Goal: Find specific page/section: Find specific page/section

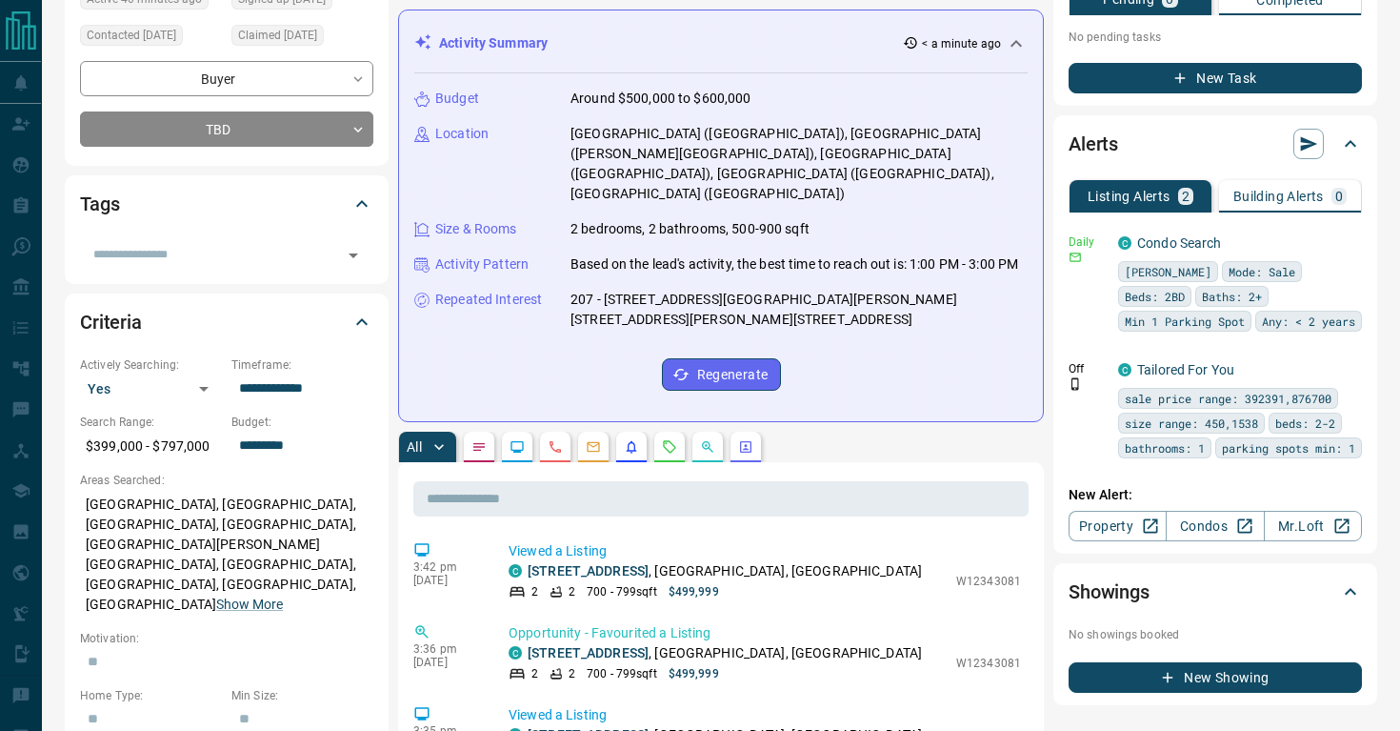
scroll to position [258, 0]
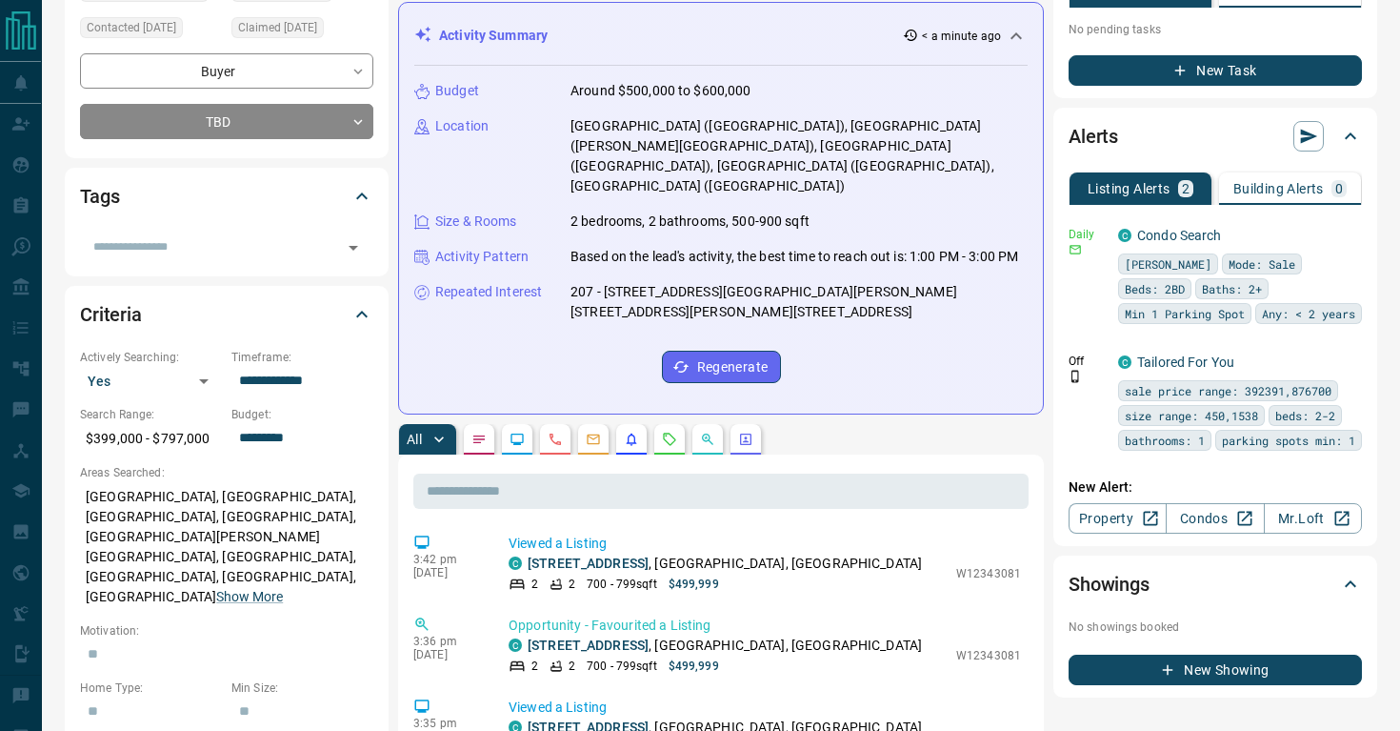
click at [671, 424] on button "button" at bounding box center [669, 439] width 30 height 30
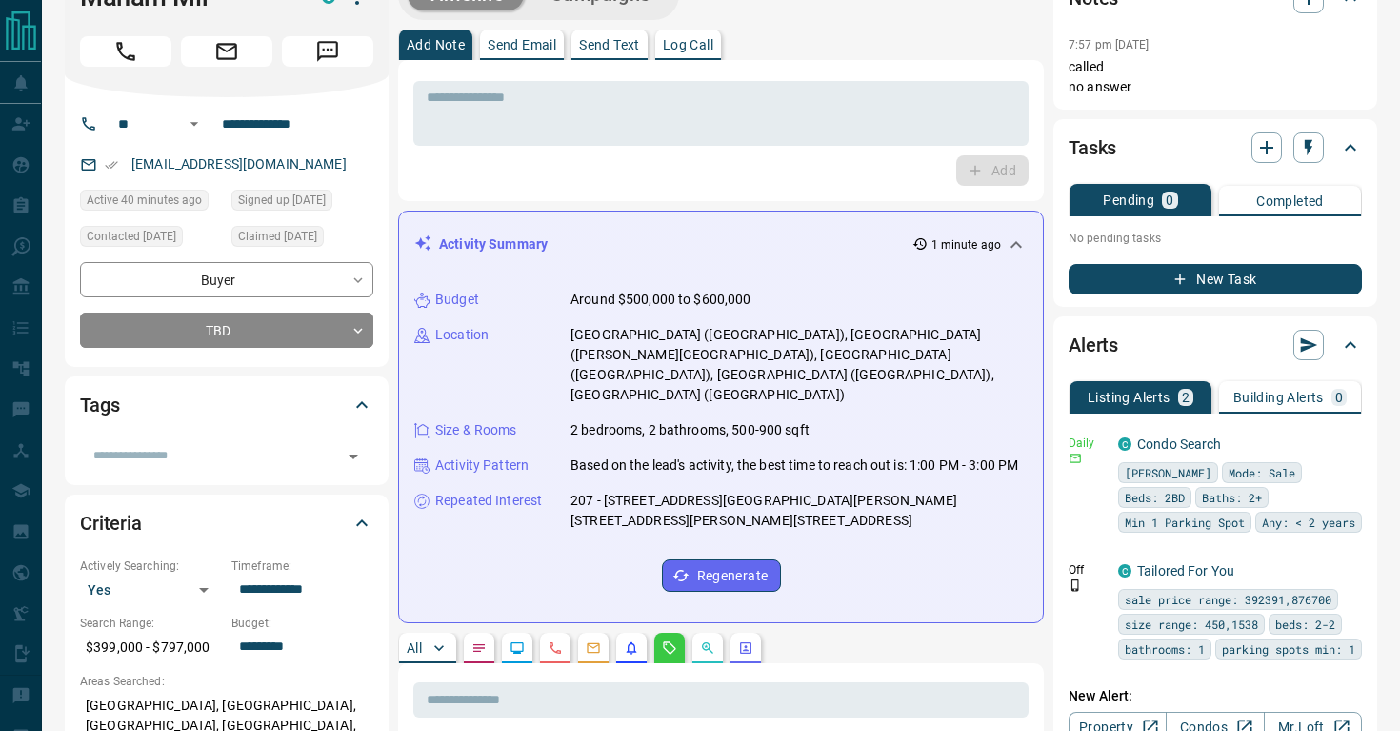
scroll to position [0, 0]
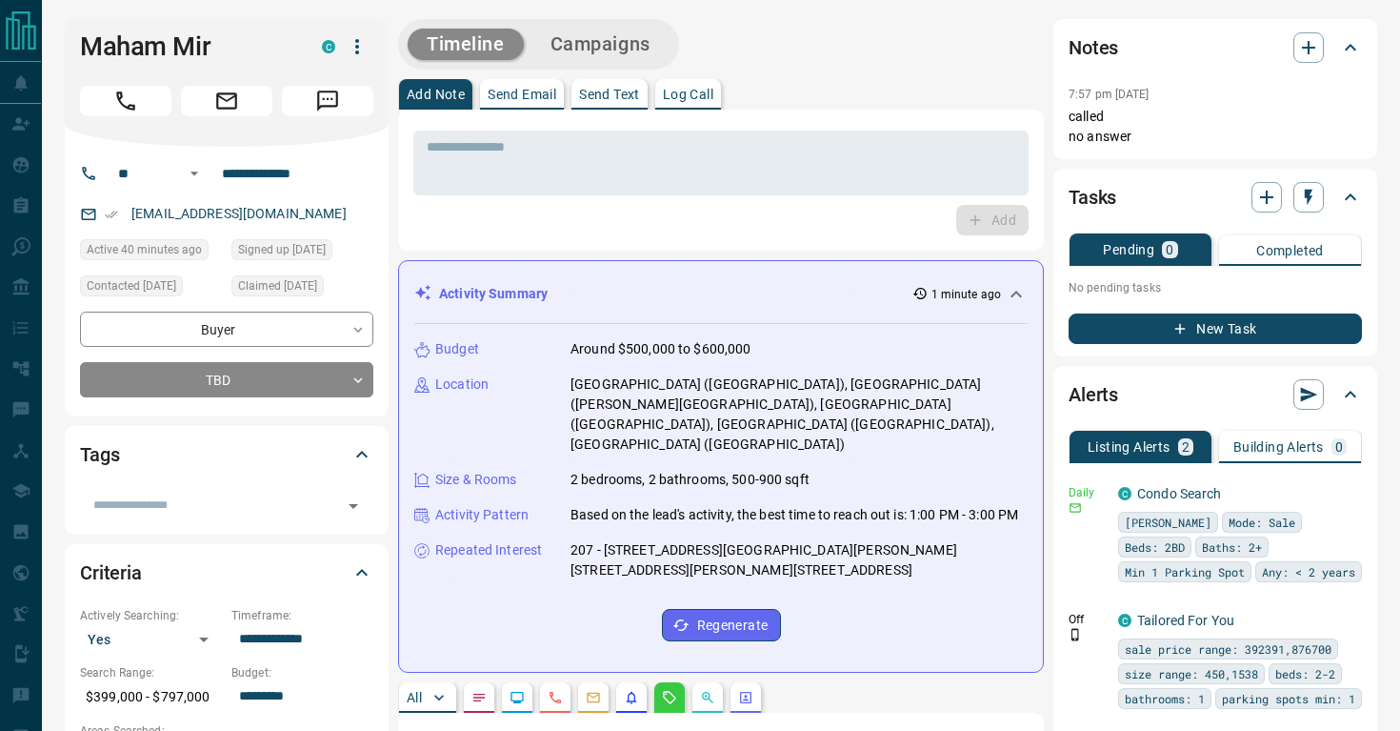
click at [461, 32] on button "Timeline" at bounding box center [466, 44] width 116 height 31
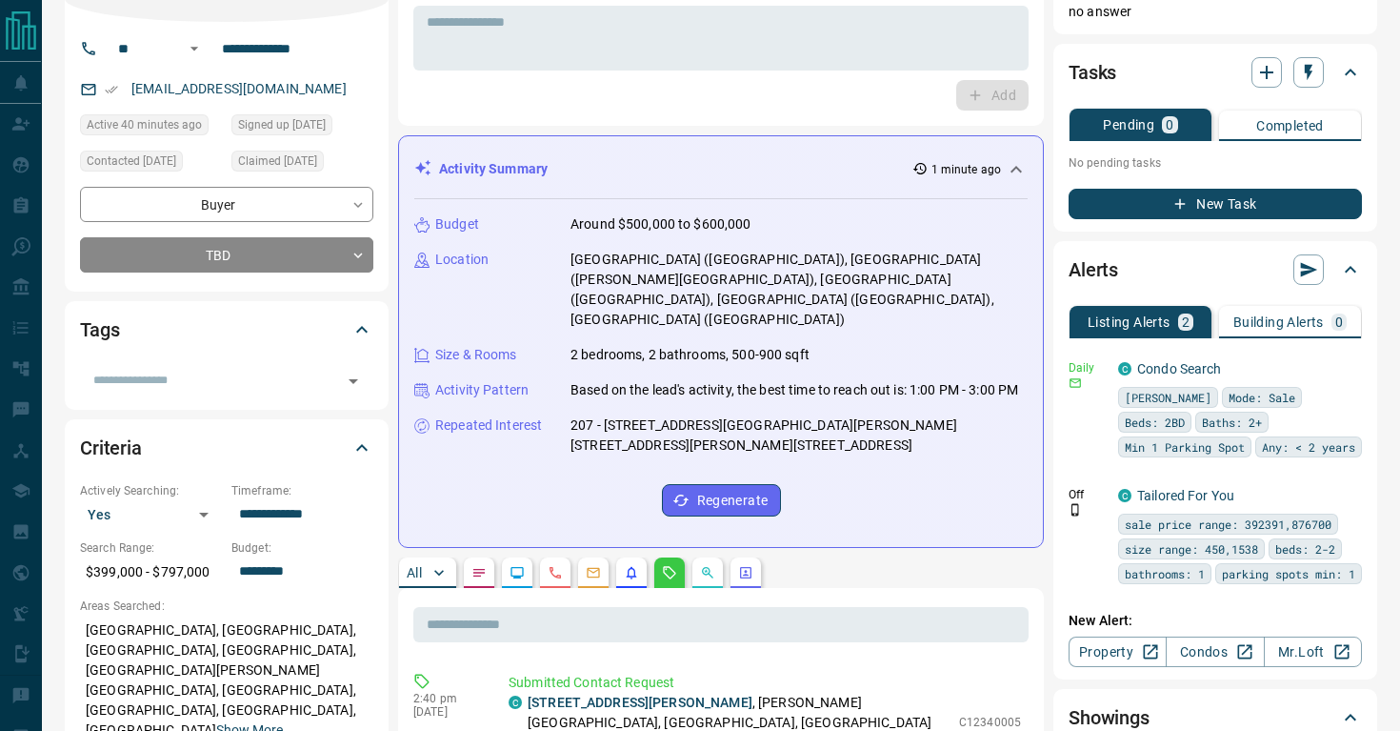
scroll to position [143, 0]
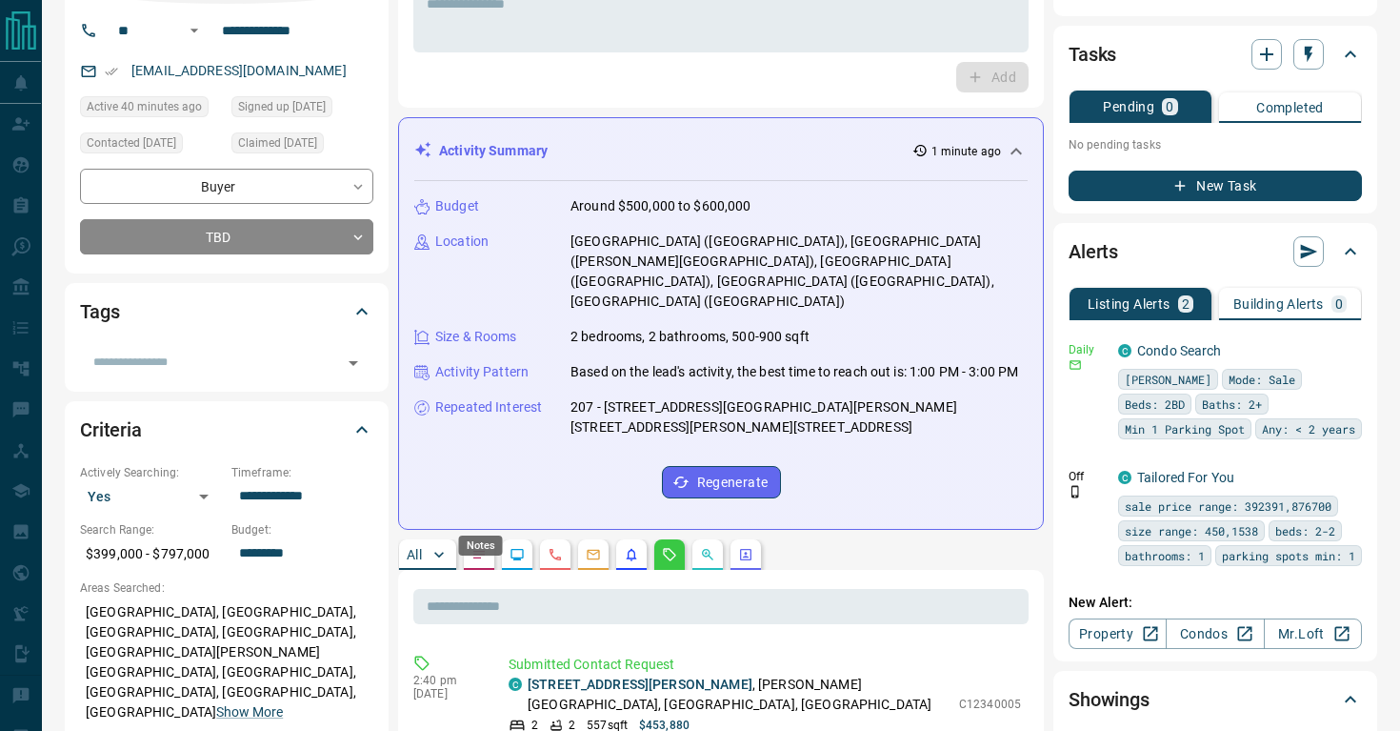
click at [482, 547] on icon "Notes" at bounding box center [478, 554] width 15 height 15
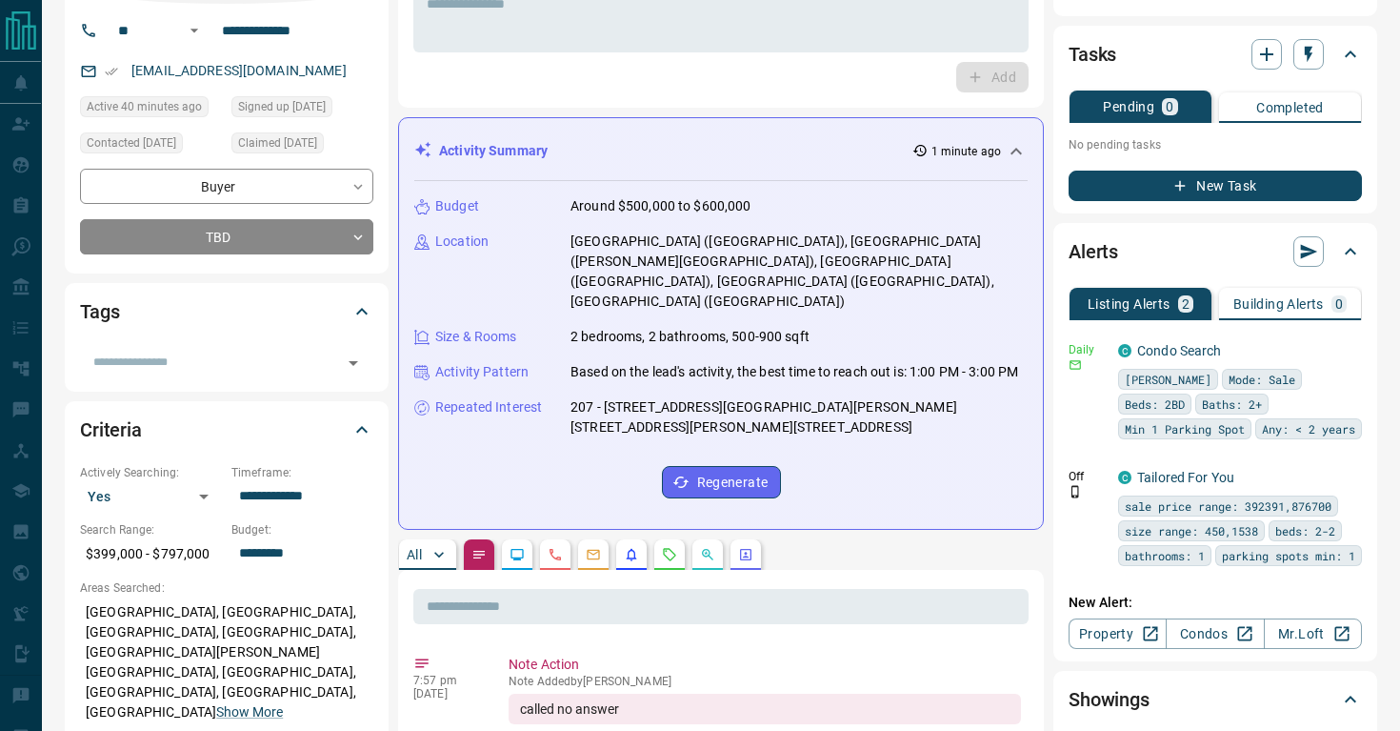
click at [421, 548] on p "All" at bounding box center [414, 554] width 15 height 13
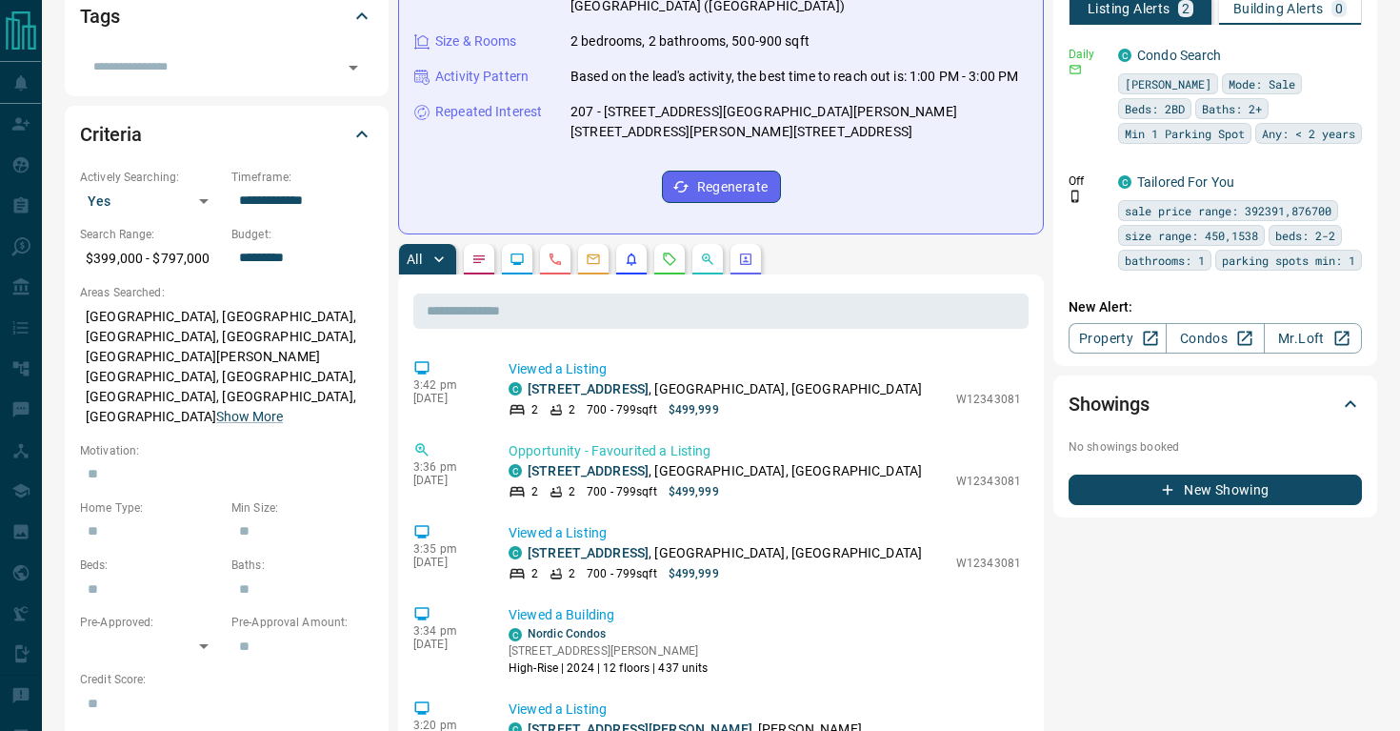
scroll to position [0, 0]
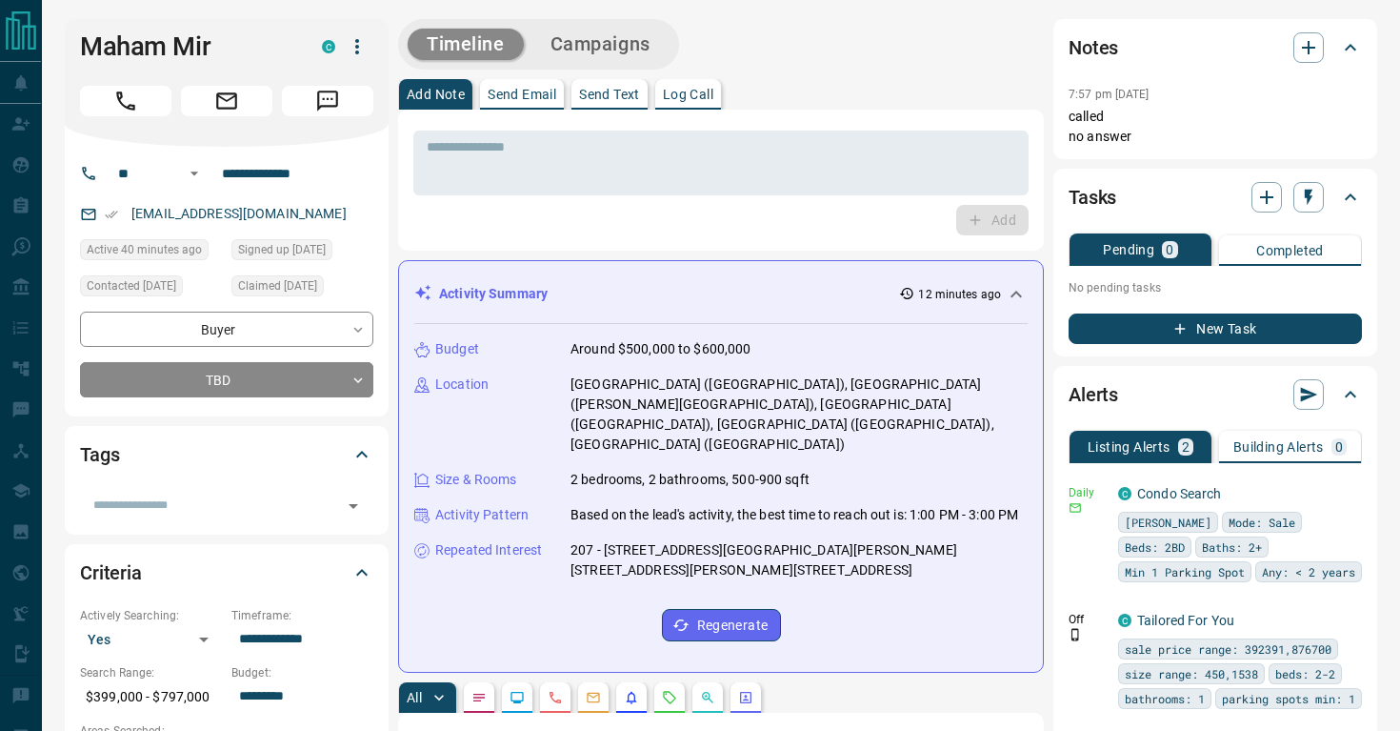
click at [358, 44] on icon "button" at bounding box center [357, 46] width 23 height 23
click at [217, 506] on div at bounding box center [700, 365] width 1400 height 731
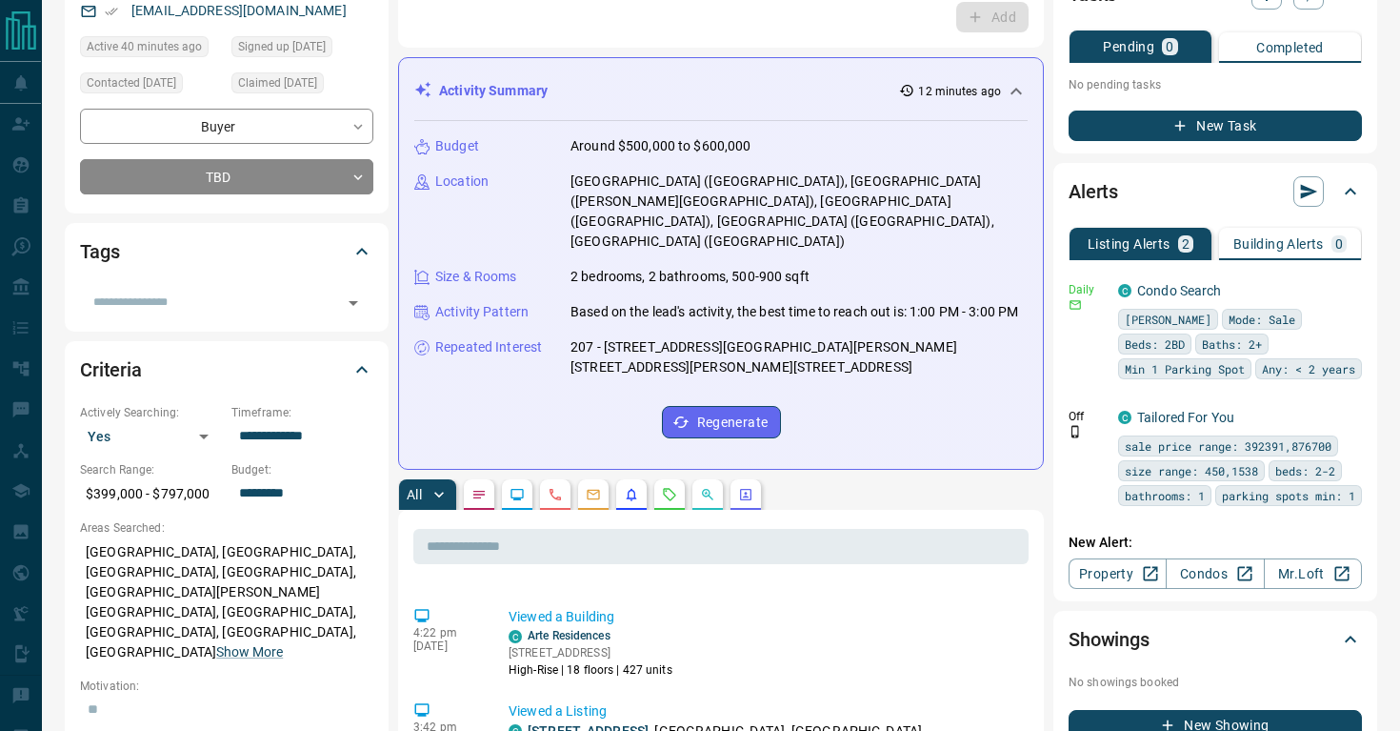
scroll to position [186, 0]
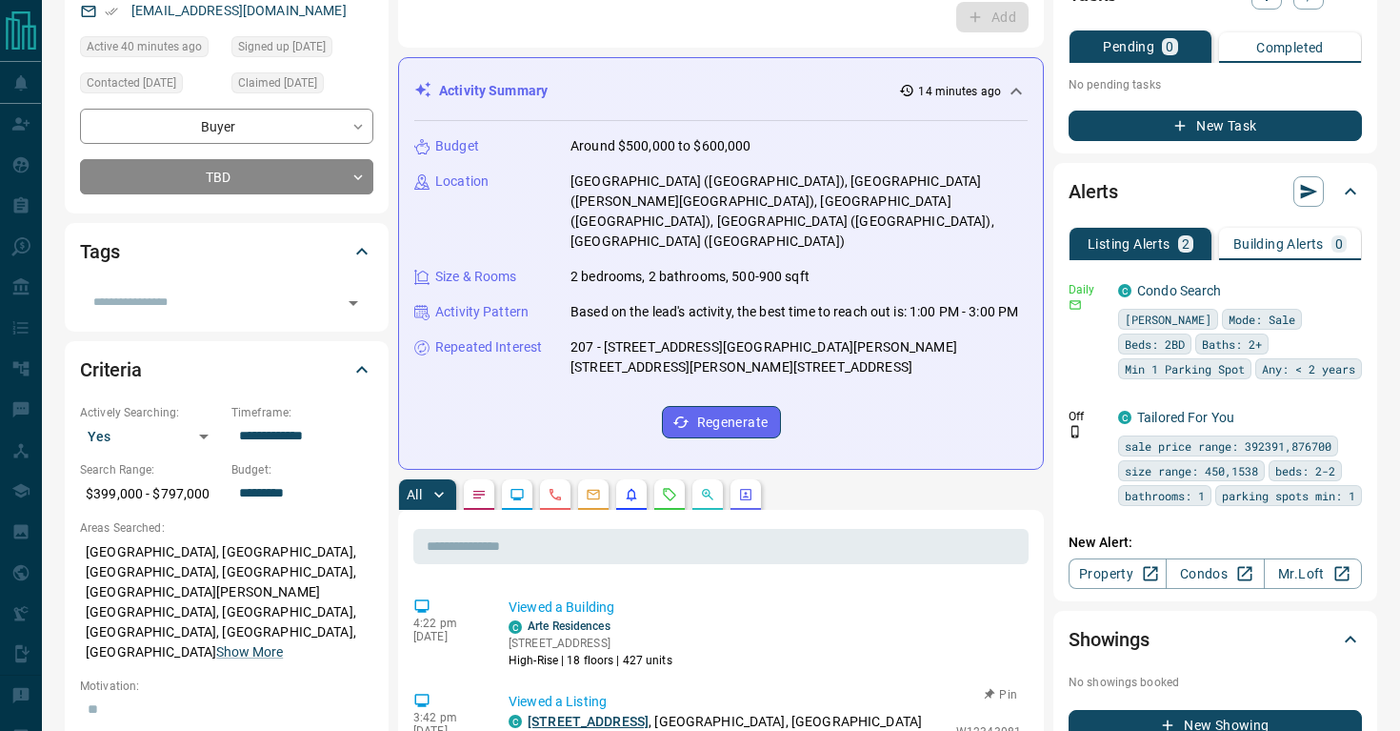
click at [618, 713] on link "[STREET_ADDRESS]" at bounding box center [588, 720] width 121 height 15
click at [356, 295] on icon "Open" at bounding box center [353, 302] width 23 height 23
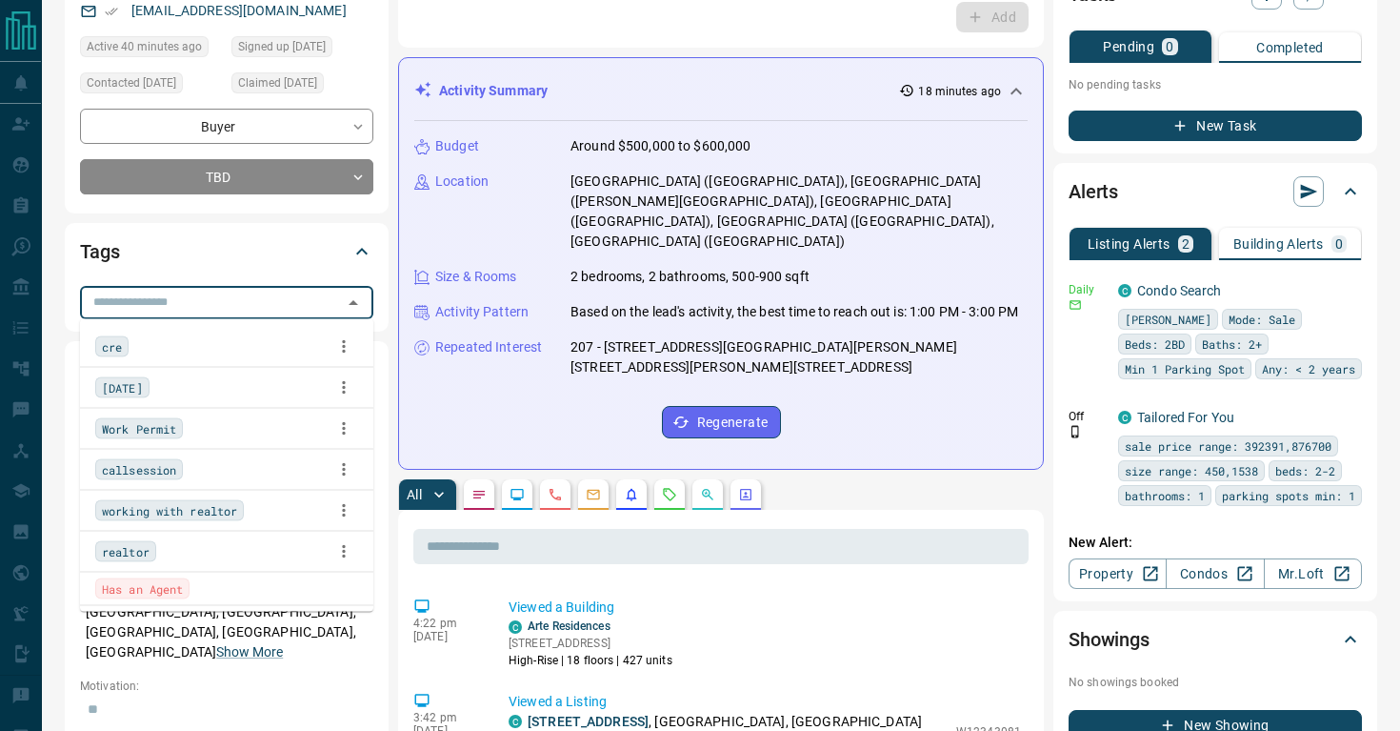
click at [168, 585] on span "Has an Agent" at bounding box center [142, 588] width 81 height 19
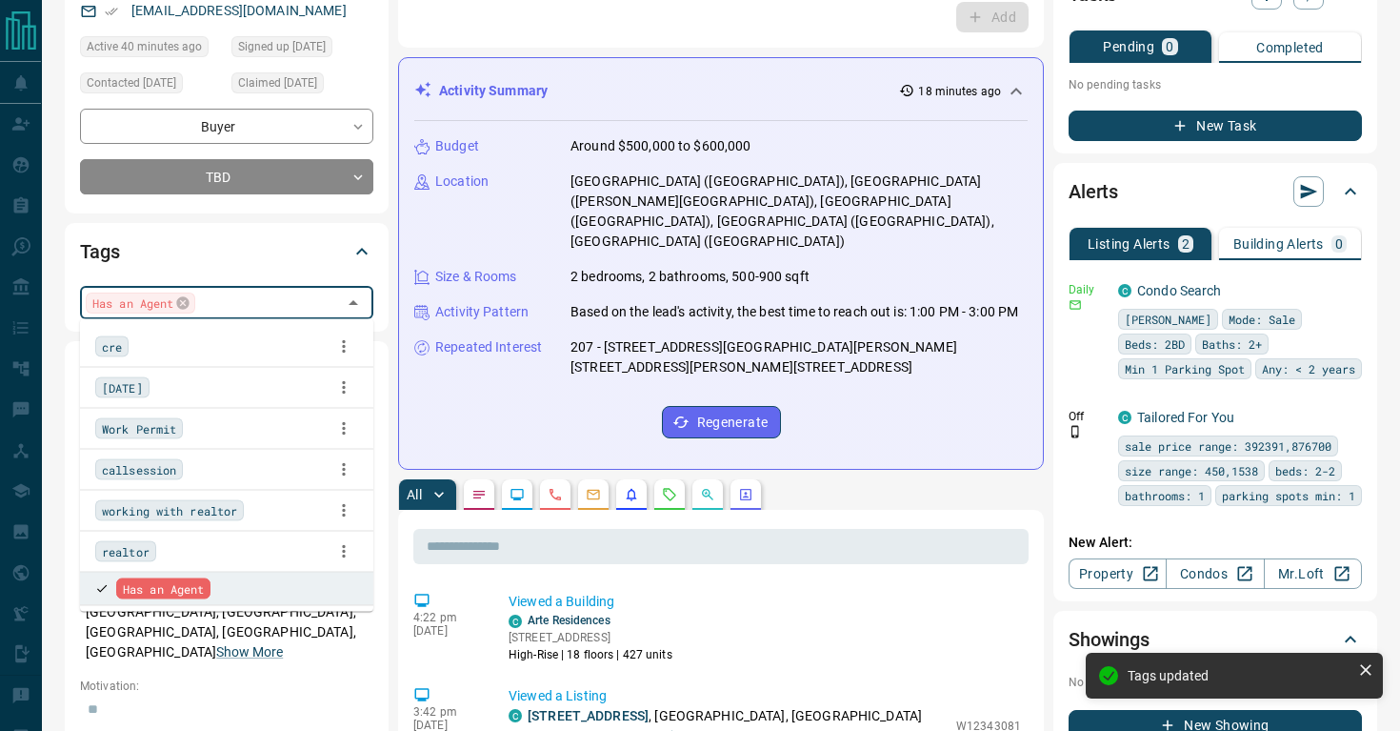
click at [171, 514] on span "working with realtor" at bounding box center [169, 510] width 135 height 19
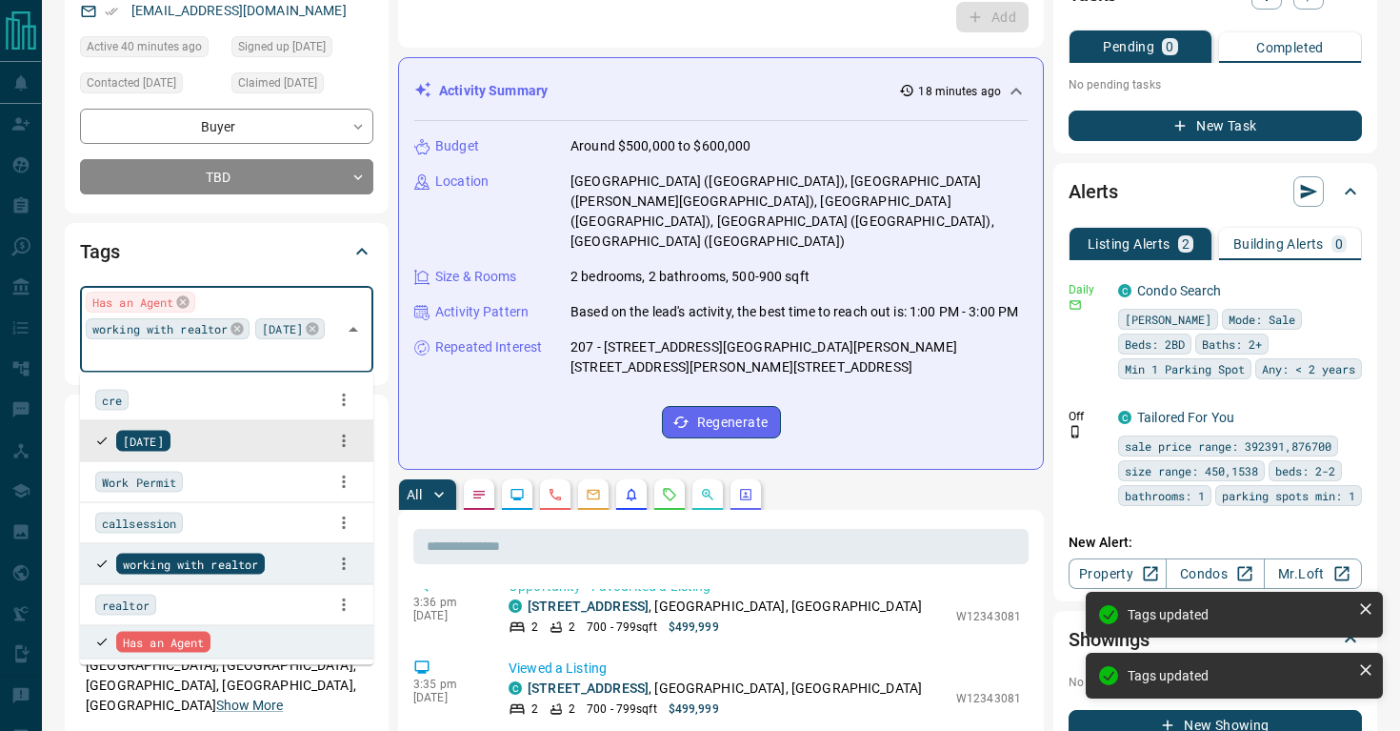
scroll to position [623, 0]
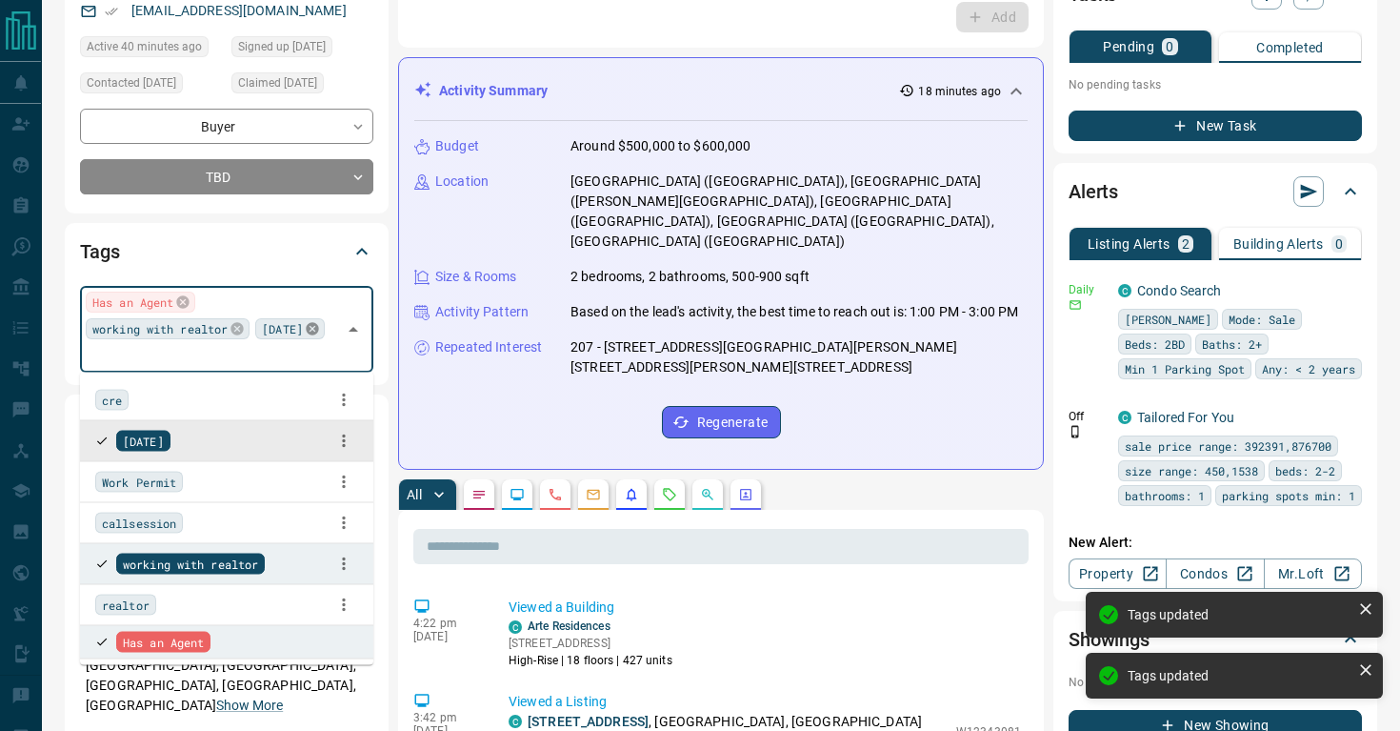
click at [306, 335] on icon at bounding box center [312, 329] width 12 height 12
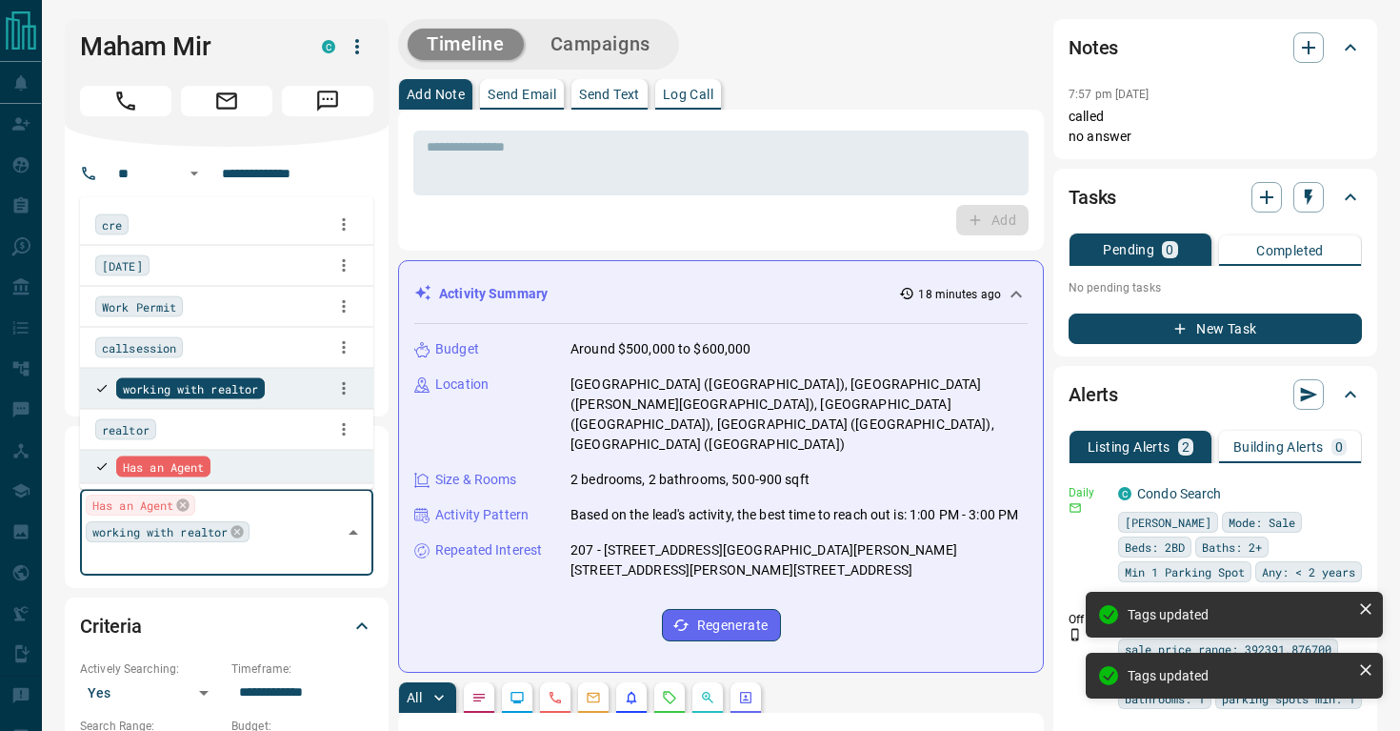
scroll to position [706, 0]
